Goal: Navigation & Orientation: Find specific page/section

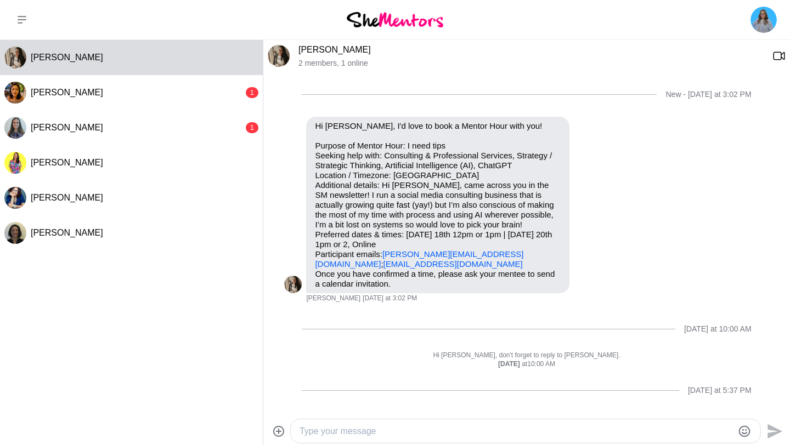
scroll to position [92, 0]
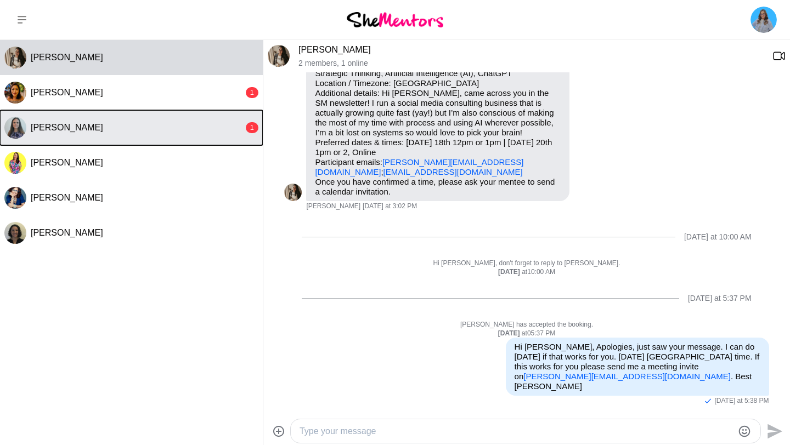
click at [186, 128] on div "[PERSON_NAME]" at bounding box center [137, 127] width 213 height 11
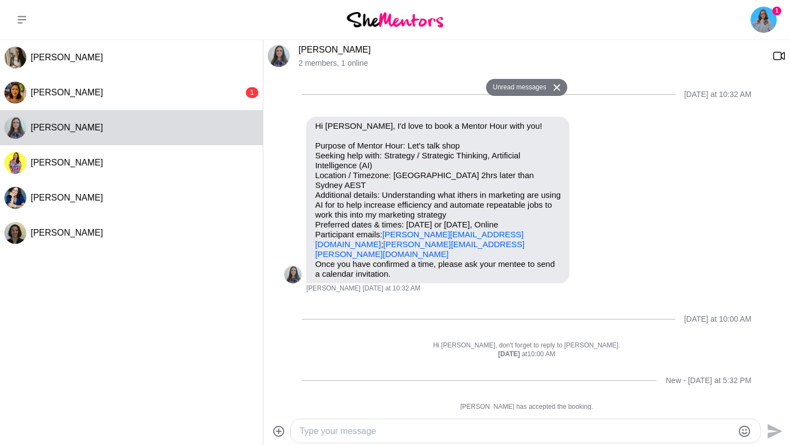
scroll to position [53, 0]
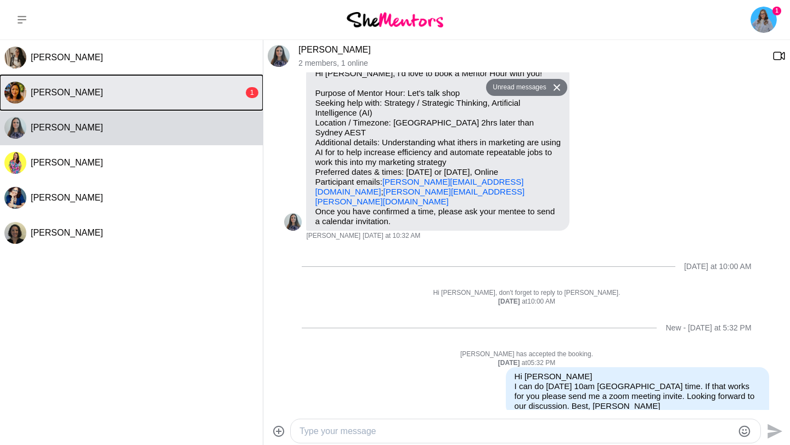
click at [219, 100] on button "[PERSON_NAME] 1" at bounding box center [131, 92] width 263 height 35
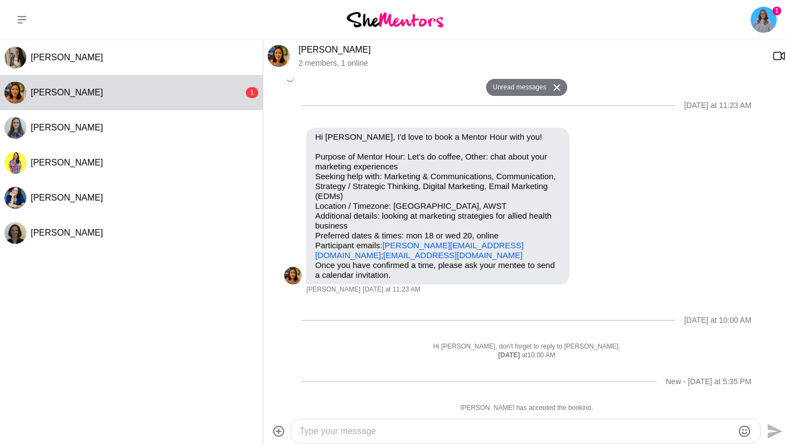
scroll to position [63, 0]
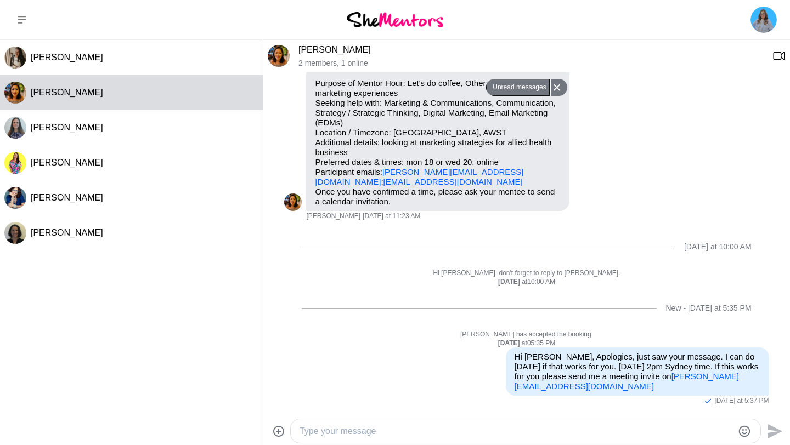
click at [510, 88] on button "Unread messages" at bounding box center [517, 88] width 63 height 18
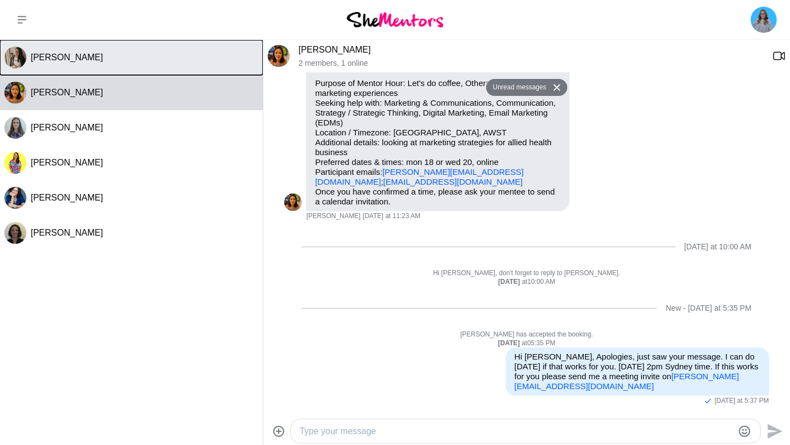
click at [194, 48] on button "[PERSON_NAME]" at bounding box center [131, 57] width 263 height 35
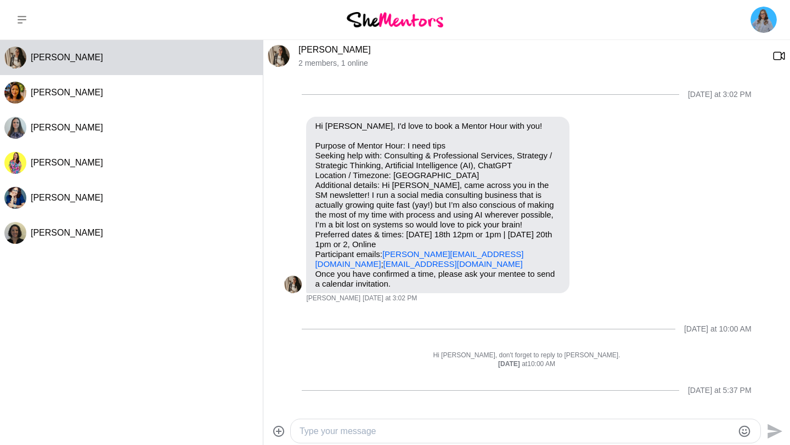
scroll to position [92, 0]
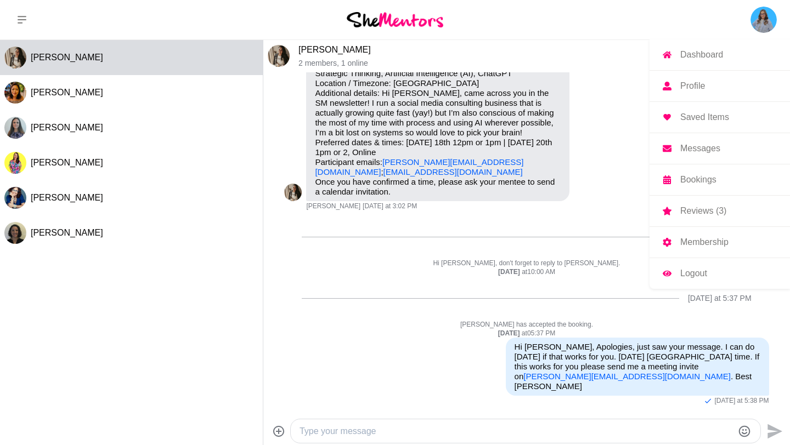
click at [763, 18] on img at bounding box center [763, 20] width 26 height 26
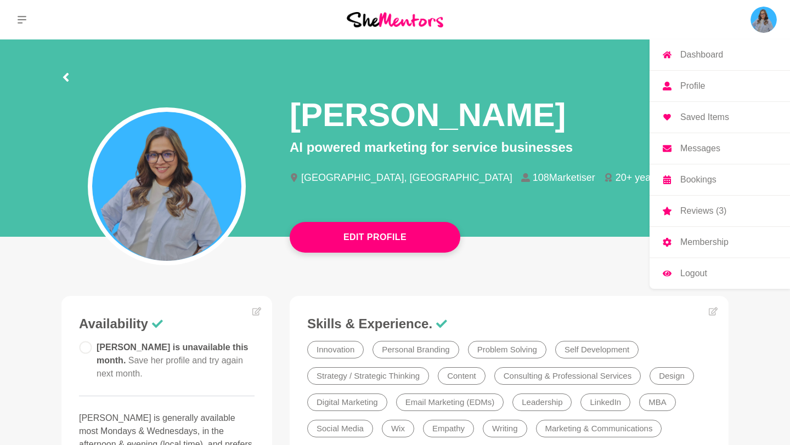
click at [702, 146] on p "Messages" at bounding box center [700, 148] width 40 height 9
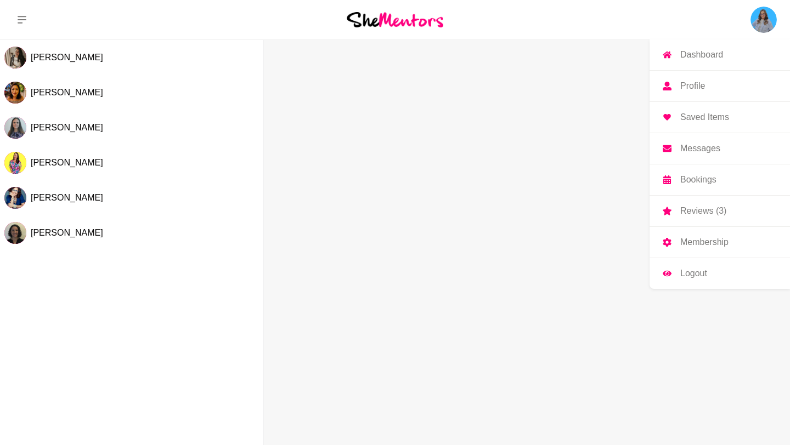
click at [697, 213] on p "Reviews (3)" at bounding box center [703, 211] width 46 height 9
